Goal: Task Accomplishment & Management: Complete application form

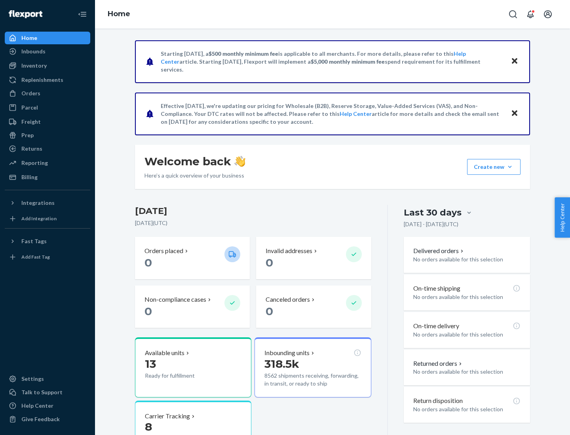
click at [509, 167] on button "Create new Create new inbound Create new order Create new product" at bounding box center [493, 167] width 53 height 16
click at [47, 51] on div "Inbounds" at bounding box center [48, 51] width 84 height 11
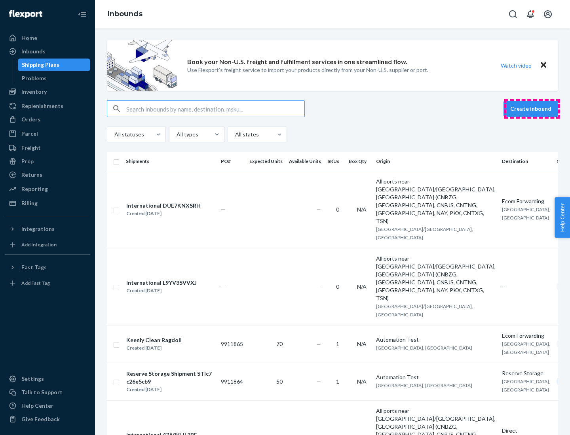
click at [532, 109] on button "Create inbound" at bounding box center [530, 109] width 55 height 16
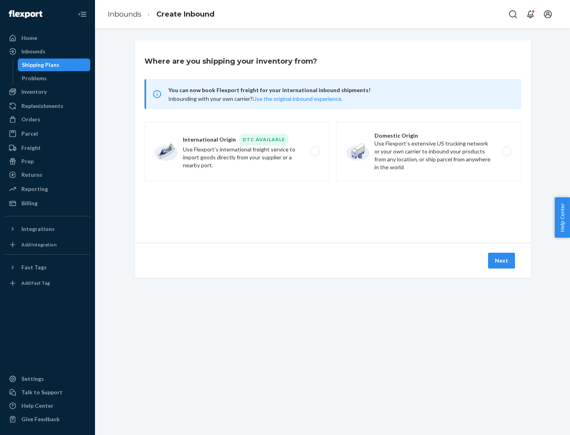
click at [428, 151] on label "Domestic Origin Use Flexport’s extensive US trucking network or your own carrie…" at bounding box center [428, 151] width 185 height 59
click at [506, 151] on input "Domestic Origin Use Flexport’s extensive US trucking network or your own carrie…" at bounding box center [508, 151] width 5 height 5
radio input "true"
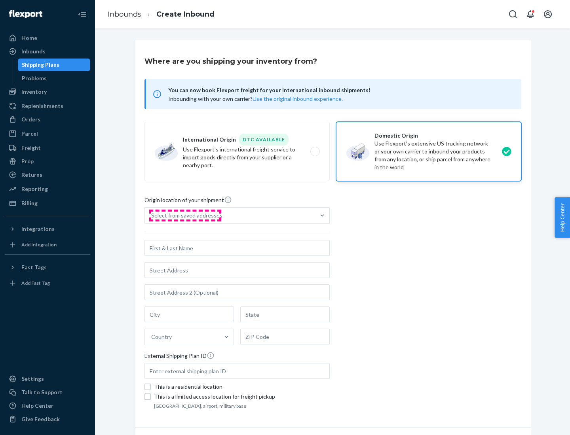
click at [185, 216] on div "Select from saved addresses" at bounding box center [186, 216] width 71 height 8
click at [152, 216] on input "Select from saved addresses" at bounding box center [151, 216] width 1 height 8
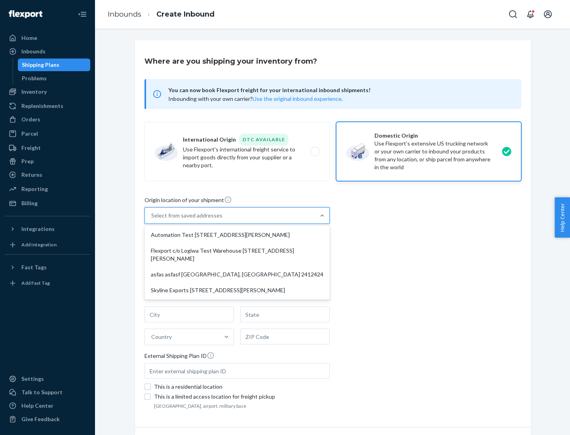
scroll to position [3, 0]
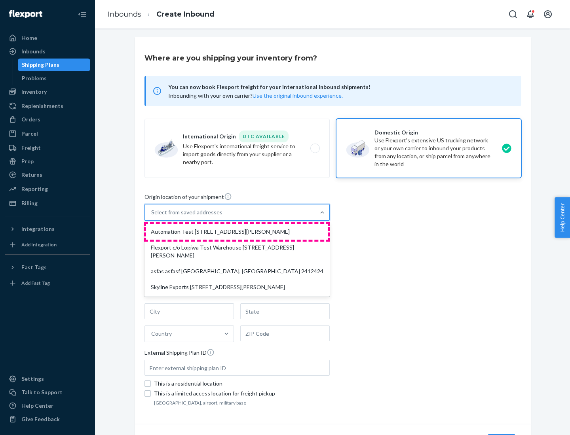
click at [237, 232] on div "Automation Test [STREET_ADDRESS][PERSON_NAME]" at bounding box center [237, 232] width 182 height 16
click at [152, 216] on input "option Automation Test [STREET_ADDRESS][PERSON_NAME] focused, 1 of 4. 4 results…" at bounding box center [151, 212] width 1 height 8
type input "Automation Test"
type input "9th Floor"
type input "[GEOGRAPHIC_DATA]"
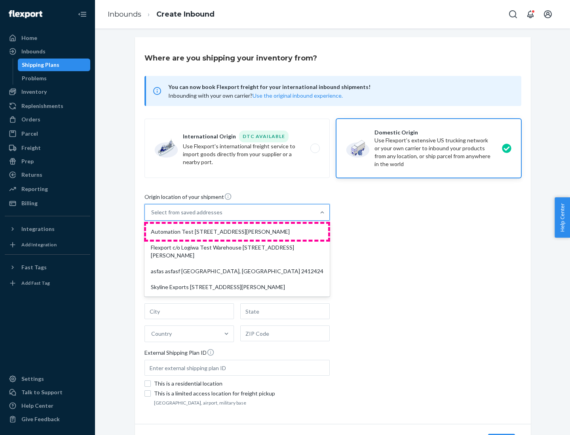
type input "CA"
type input "94104"
type input "[STREET_ADDRESS][PERSON_NAME]"
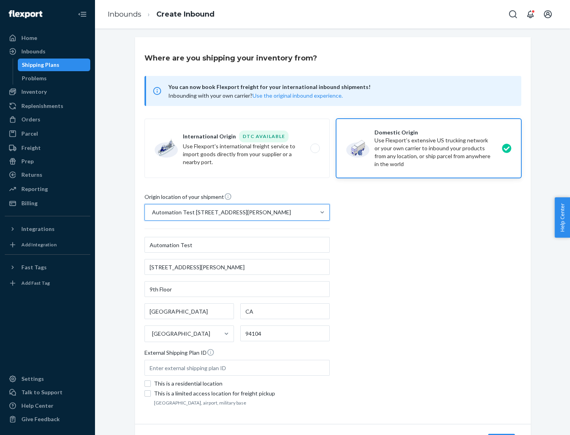
scroll to position [46, 0]
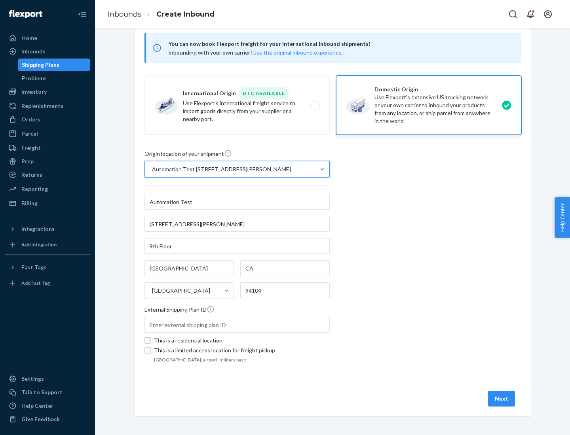
click at [502, 399] on button "Next" at bounding box center [501, 399] width 27 height 16
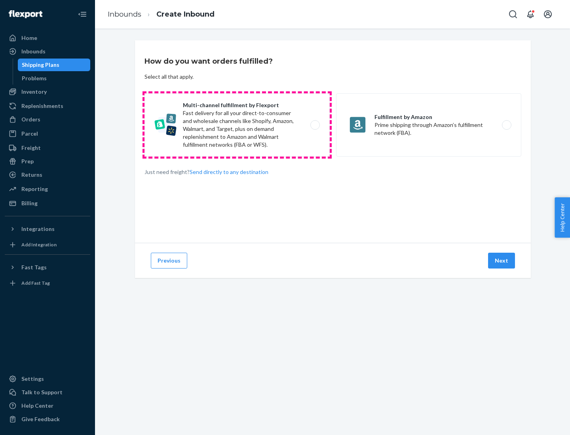
click at [237, 125] on label "Multi-channel fulfillment by Flexport Fast delivery for all your direct-to-cons…" at bounding box center [236, 124] width 185 height 63
click at [314, 125] on input "Multi-channel fulfillment by Flexport Fast delivery for all your direct-to-cons…" at bounding box center [316, 125] width 5 height 5
radio input "true"
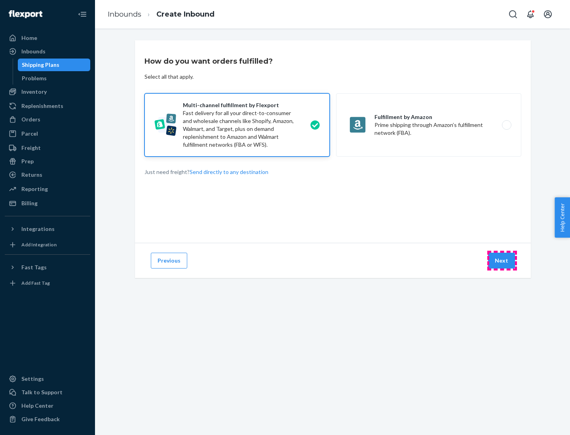
click at [502, 261] on button "Next" at bounding box center [501, 261] width 27 height 16
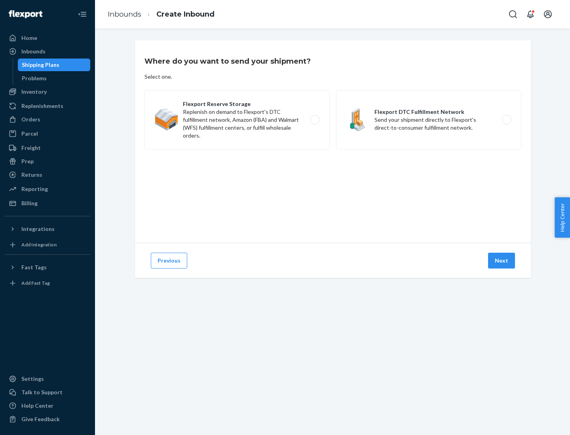
click at [428, 120] on label "Flexport DTC Fulfillment Network Send your shipment directly to Flexport's dire…" at bounding box center [428, 119] width 185 height 59
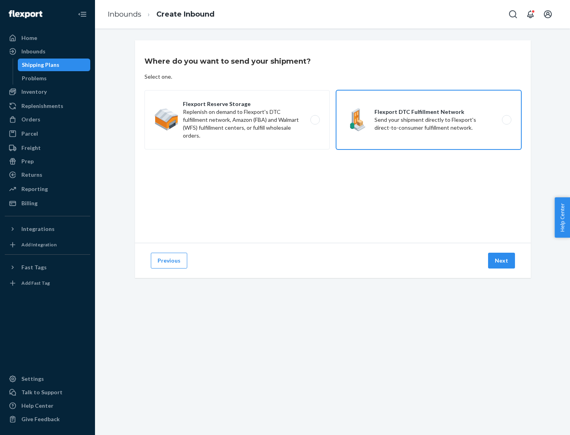
click at [506, 120] on input "Flexport DTC Fulfillment Network Send your shipment directly to Flexport's dire…" at bounding box center [508, 119] width 5 height 5
radio input "true"
click at [502, 261] on button "Next" at bounding box center [501, 261] width 27 height 16
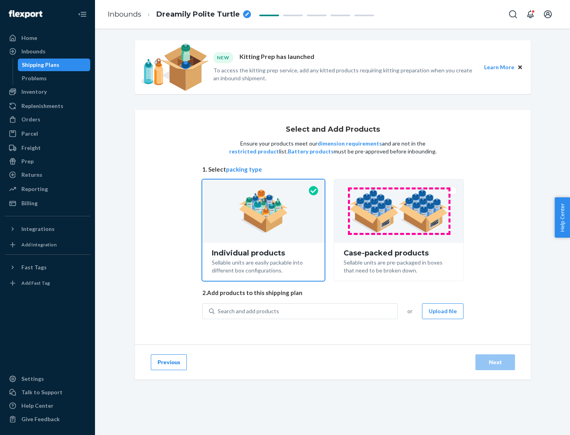
click at [399, 211] on img at bounding box center [398, 211] width 98 height 44
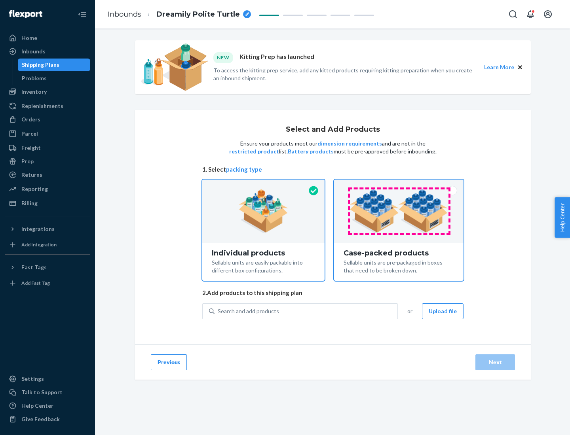
click at [399, 185] on input "Case-packed products Sellable units are pre-packaged in boxes that need to be b…" at bounding box center [398, 182] width 5 height 5
radio input "true"
radio input "false"
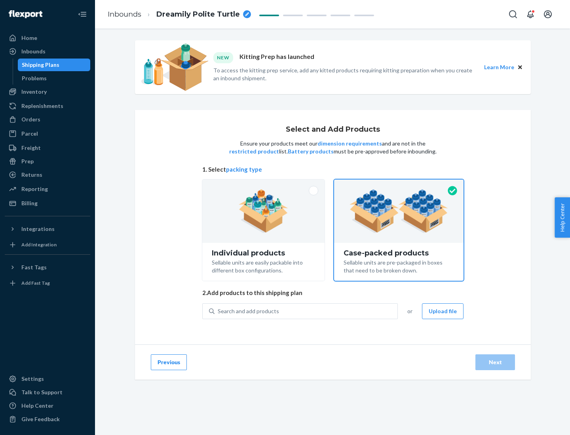
click at [306, 311] on div "Search and add products" at bounding box center [305, 311] width 183 height 14
click at [218, 311] on input "Search and add products" at bounding box center [218, 311] width 1 height 8
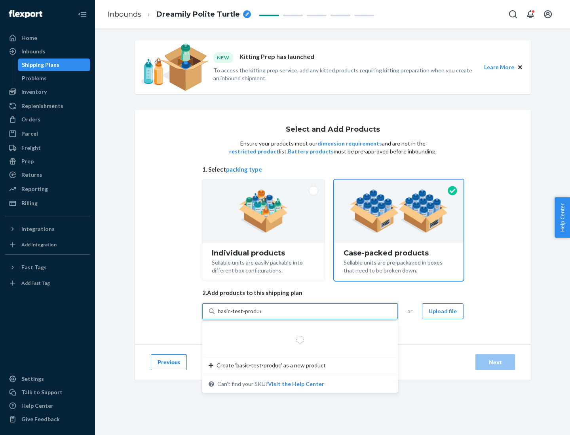
type input "basic-test-product-1"
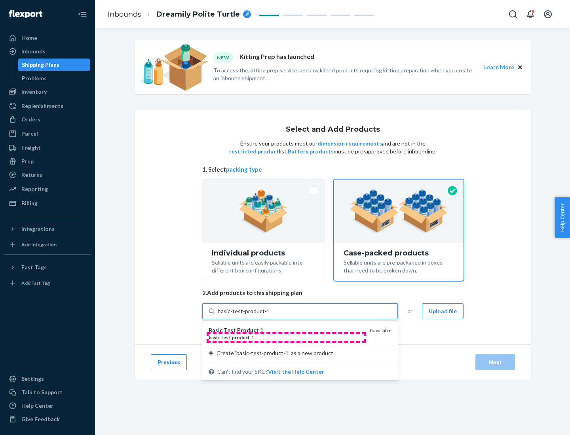
click at [286, 337] on div "basic - test - product - 1" at bounding box center [285, 337] width 155 height 7
click at [268, 315] on input "basic-test-product-1" at bounding box center [243, 311] width 51 height 8
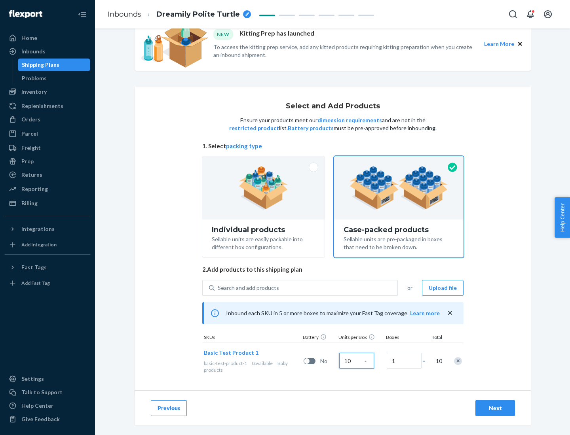
scroll to position [28, 0]
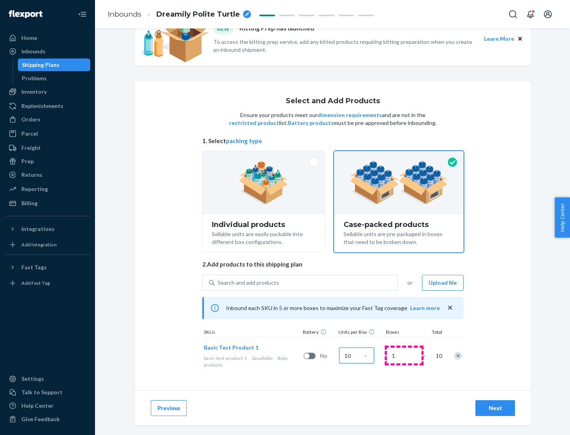
type input "10"
type input "7"
click at [495, 408] on div "Next" at bounding box center [495, 408] width 26 height 8
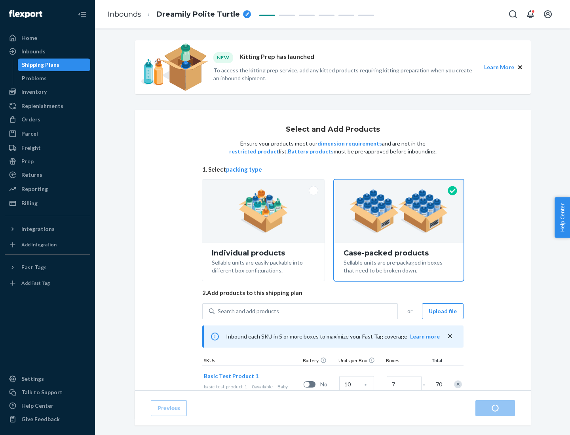
radio input "true"
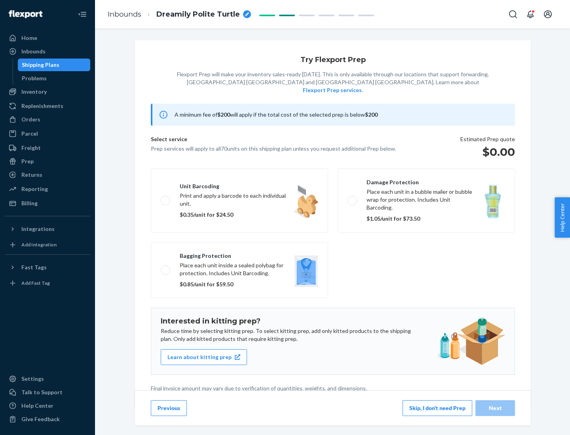
scroll to position [2, 0]
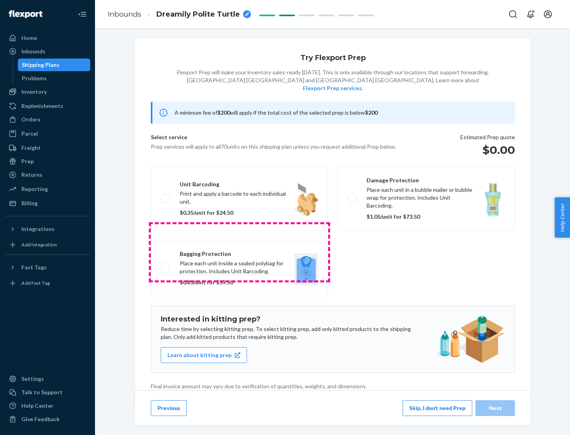
click at [239, 252] on label "Bagging protection Place each unit inside a sealed polybag for protection. Incl…" at bounding box center [239, 268] width 177 height 56
click at [166, 265] on input "Bagging protection Place each unit inside a sealed polybag for protection. Incl…" at bounding box center [163, 267] width 5 height 5
checkbox input "true"
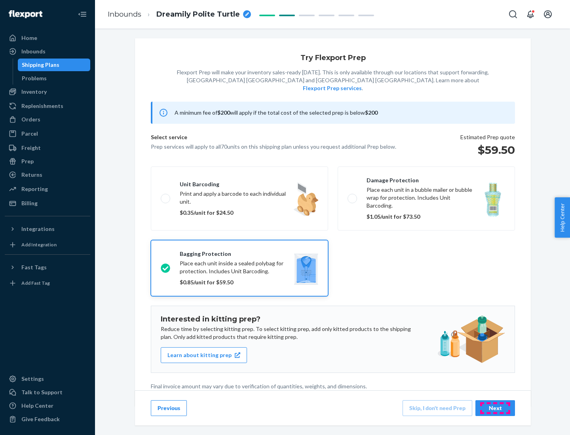
click at [495, 408] on div "Next" at bounding box center [495, 408] width 26 height 8
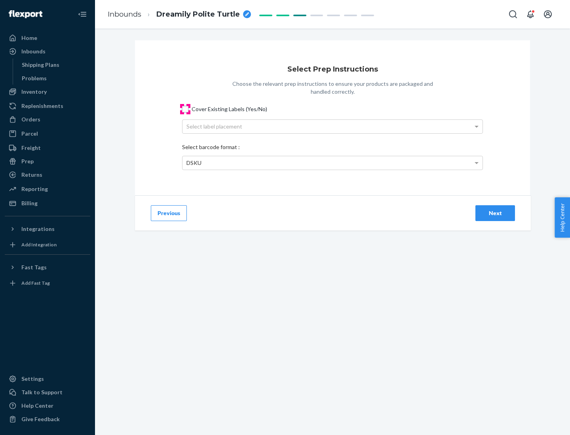
click at [185, 109] on input "Cover Existing Labels (Yes/No)" at bounding box center [185, 109] width 6 height 6
checkbox input "true"
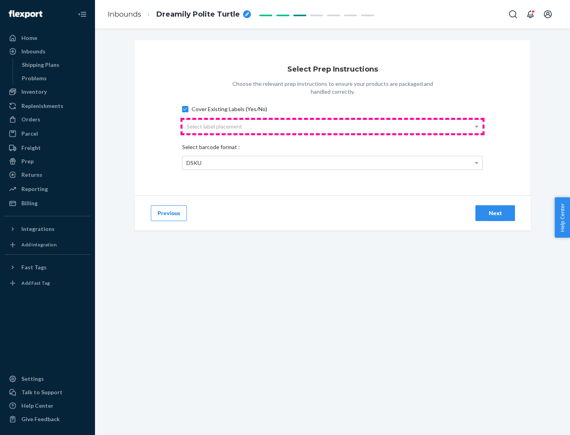
click at [332, 126] on div "Select label placement" at bounding box center [332, 126] width 300 height 13
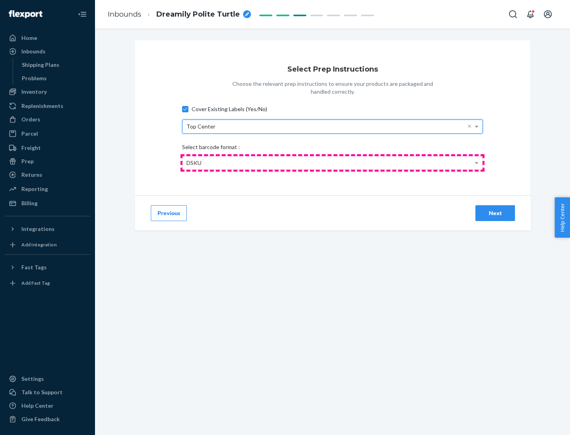
click at [332, 163] on div "DSKU" at bounding box center [332, 162] width 300 height 13
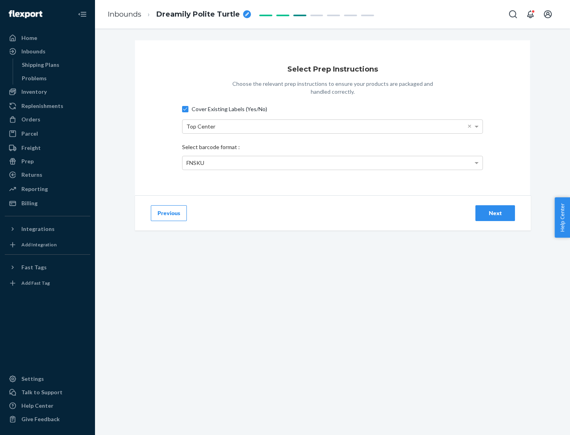
click at [495, 213] on div "Next" at bounding box center [495, 213] width 26 height 8
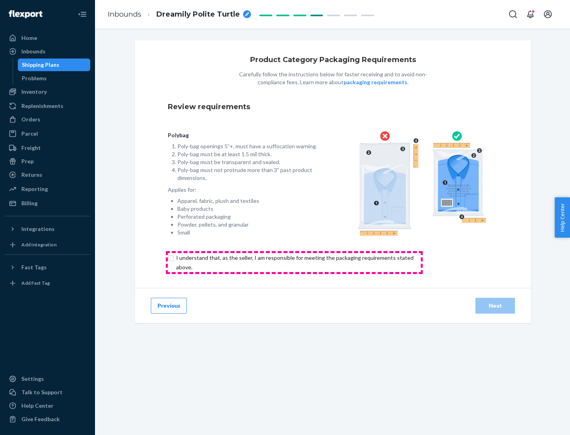
click at [294, 262] on input "checkbox" at bounding box center [299, 262] width 263 height 19
checkbox input "true"
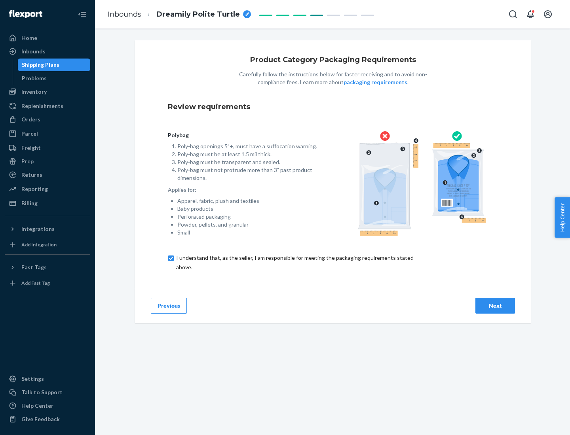
click at [495, 305] on div "Next" at bounding box center [495, 306] width 26 height 8
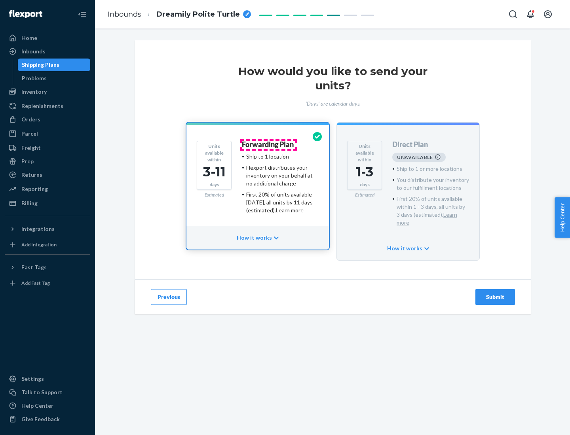
click at [268, 144] on h4 "Forwarding Plan" at bounding box center [268, 145] width 52 height 8
click at [495, 293] on div "Submit" at bounding box center [495, 297] width 26 height 8
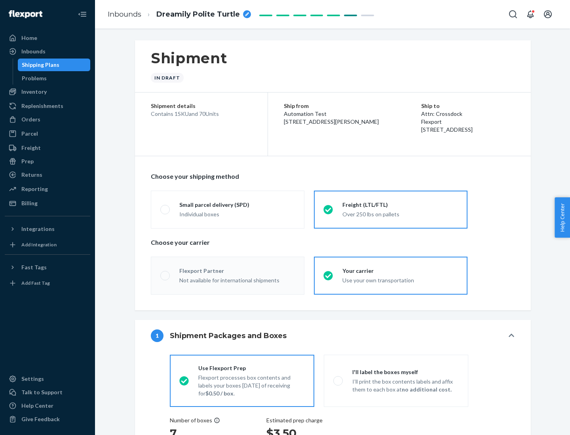
radio input "true"
radio input "false"
radio input "true"
radio input "false"
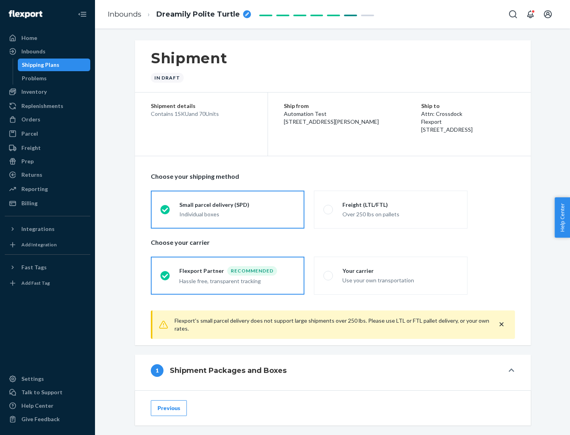
click at [237, 214] on div "Individual boxes" at bounding box center [237, 214] width 116 height 8
click at [165, 212] on input "Small parcel delivery (SPD) Individual boxes" at bounding box center [162, 209] width 5 height 5
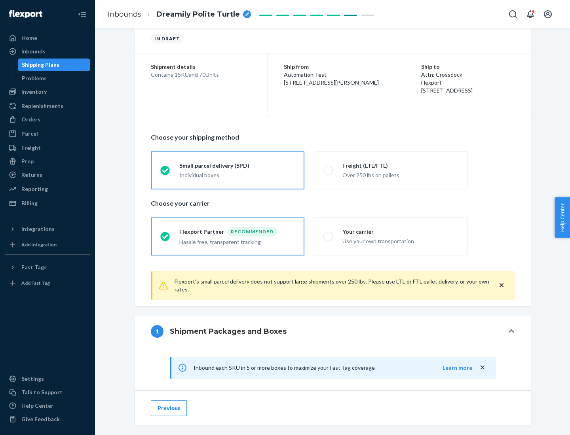
click at [237, 231] on div "Recommended" at bounding box center [252, 231] width 50 height 9
click at [165, 234] on input "Flexport Partner Recommended Hassle free, transparent tracking" at bounding box center [162, 236] width 5 height 5
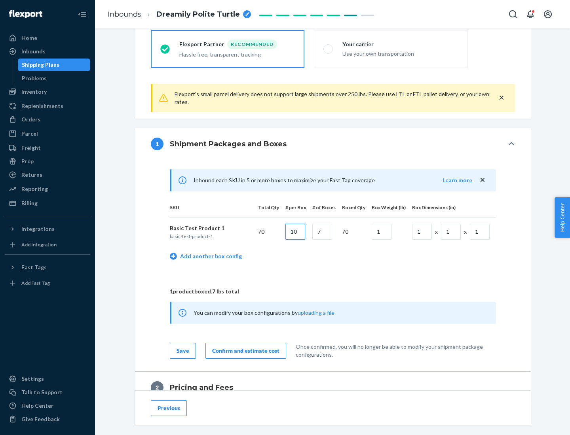
type input "10"
type input "7"
type input "1"
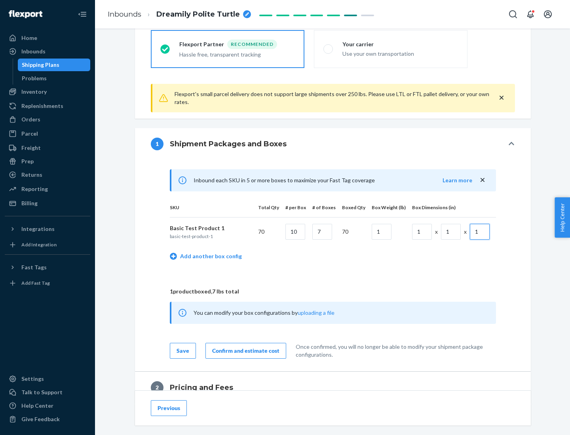
scroll to position [346, 0]
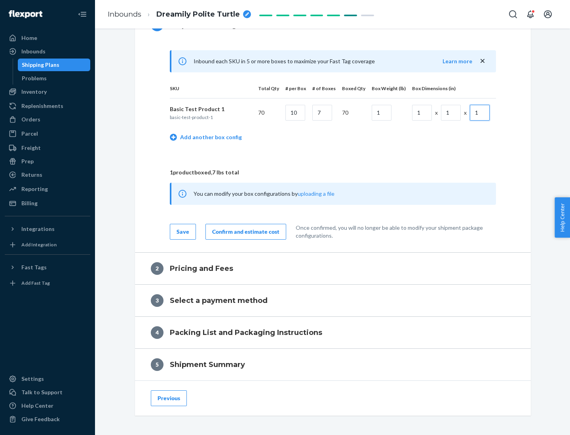
type input "1"
click at [244, 231] on div "Confirm and estimate cost" at bounding box center [245, 232] width 67 height 8
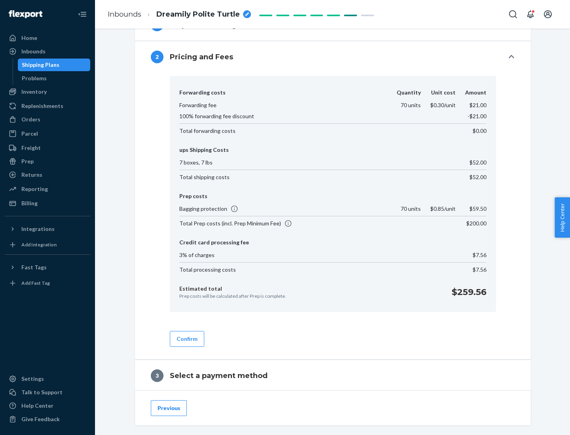
scroll to position [453, 0]
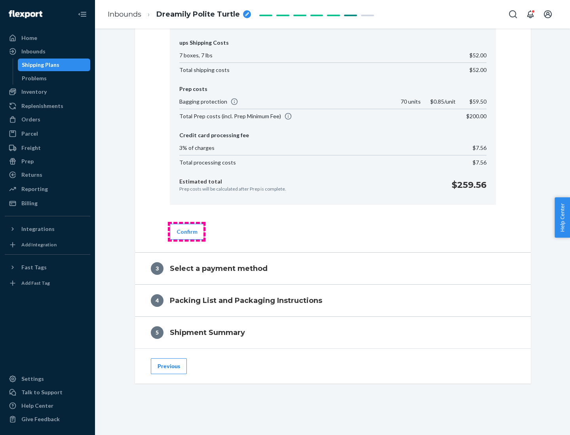
click at [186, 231] on button "Confirm" at bounding box center [187, 232] width 34 height 16
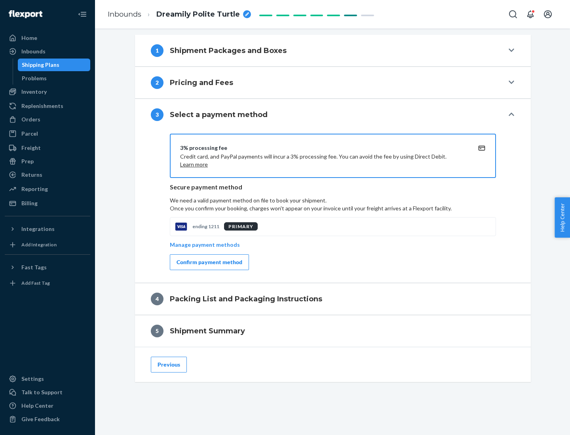
scroll to position [320, 0]
click at [208, 262] on div "Confirm payment method" at bounding box center [209, 262] width 66 height 8
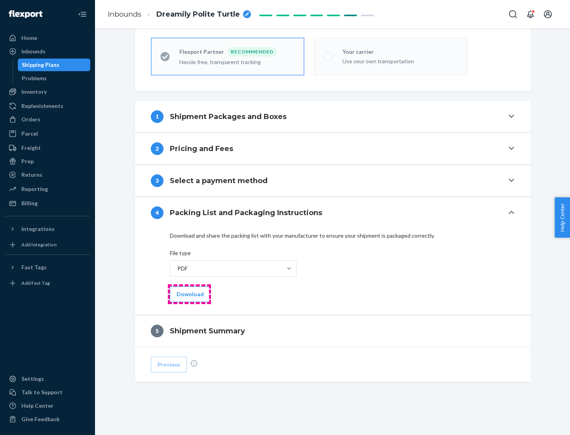
click at [189, 294] on button "Download" at bounding box center [190, 294] width 41 height 16
